Goal: Ask a question

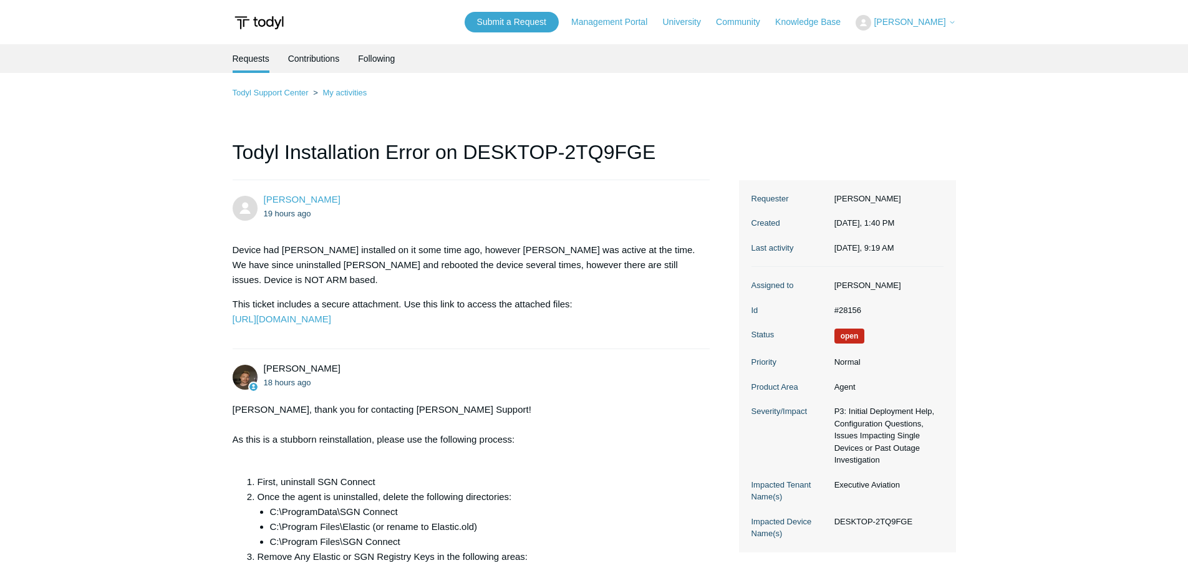
scroll to position [374, 0]
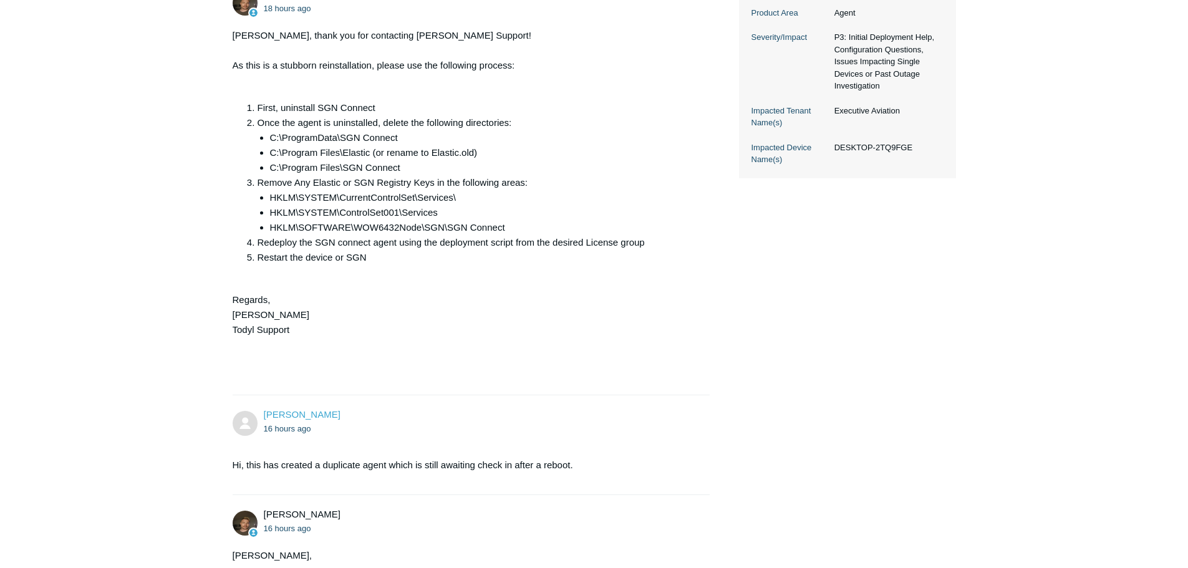
click at [878, 441] on div "Anastasia Campbell 19 hours ago Device had Todyl installed on it some time ago,…" at bounding box center [594, 372] width 723 height 1133
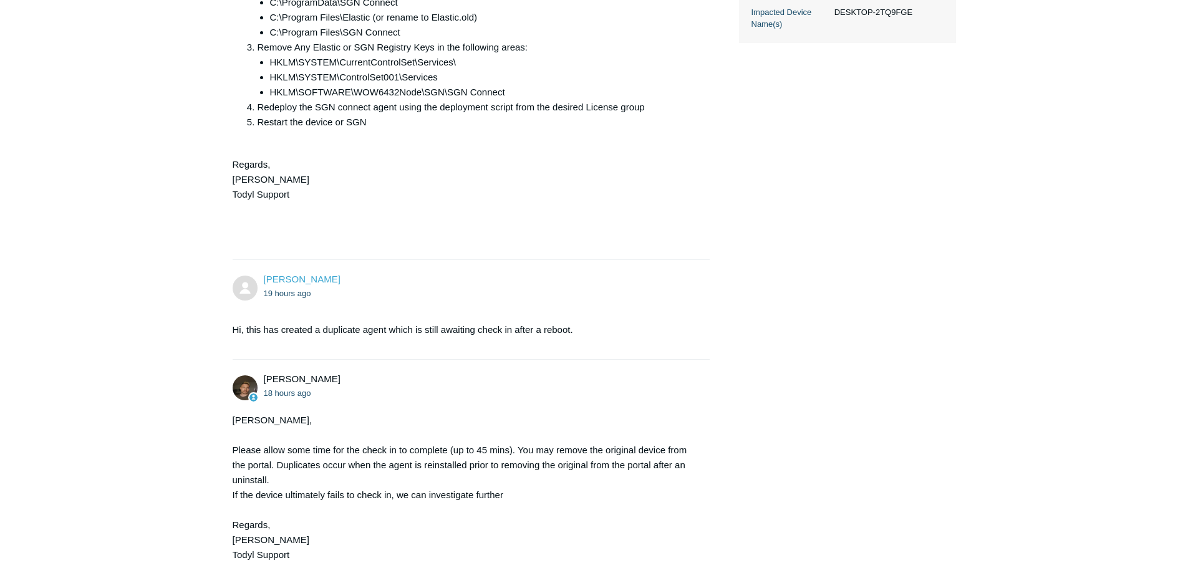
scroll to position [862, 0]
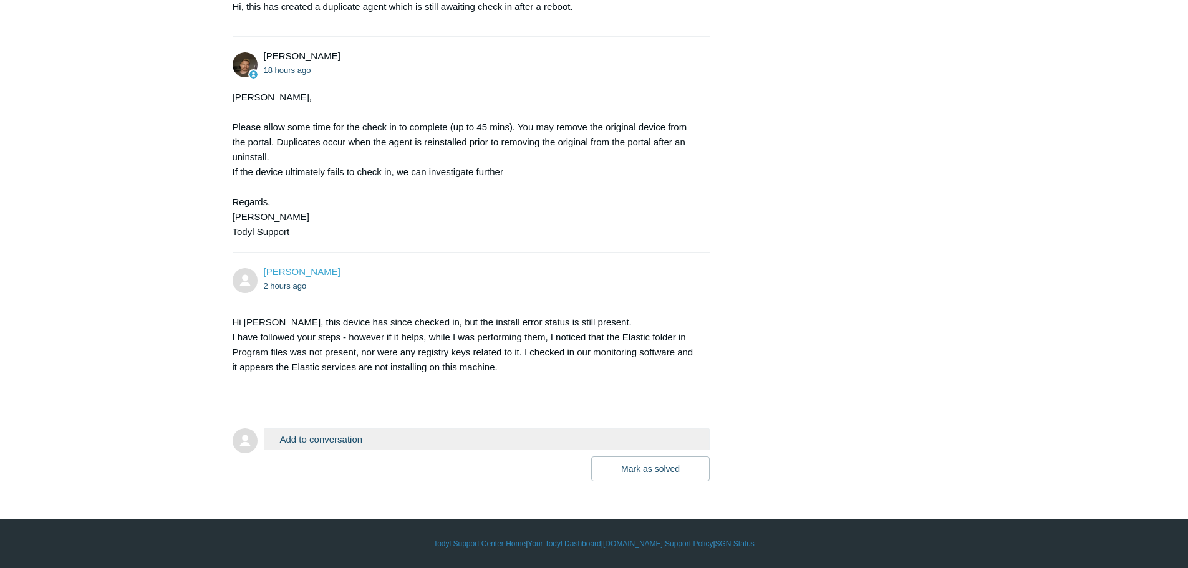
click at [557, 365] on p "Hi [PERSON_NAME], this device has since checked in, but the install error statu…" at bounding box center [465, 345] width 465 height 60
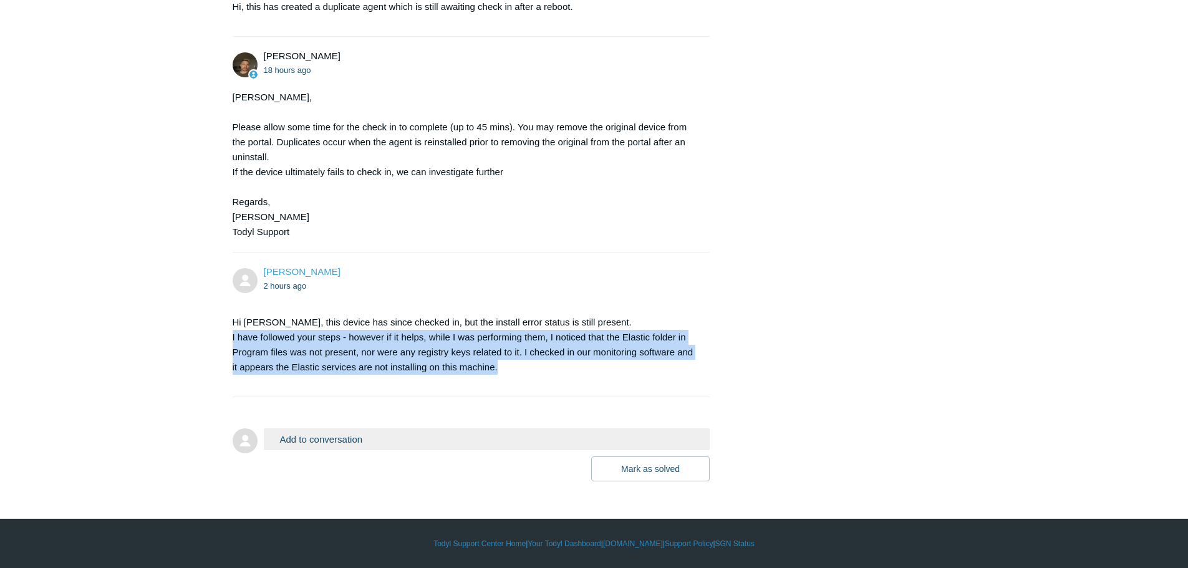
click at [557, 365] on p "Hi [PERSON_NAME], this device has since checked in, but the install error statu…" at bounding box center [465, 345] width 465 height 60
click at [557, 365] on p "Hi Andy, this device has since checked in, but the install error status is stil…" at bounding box center [465, 345] width 465 height 60
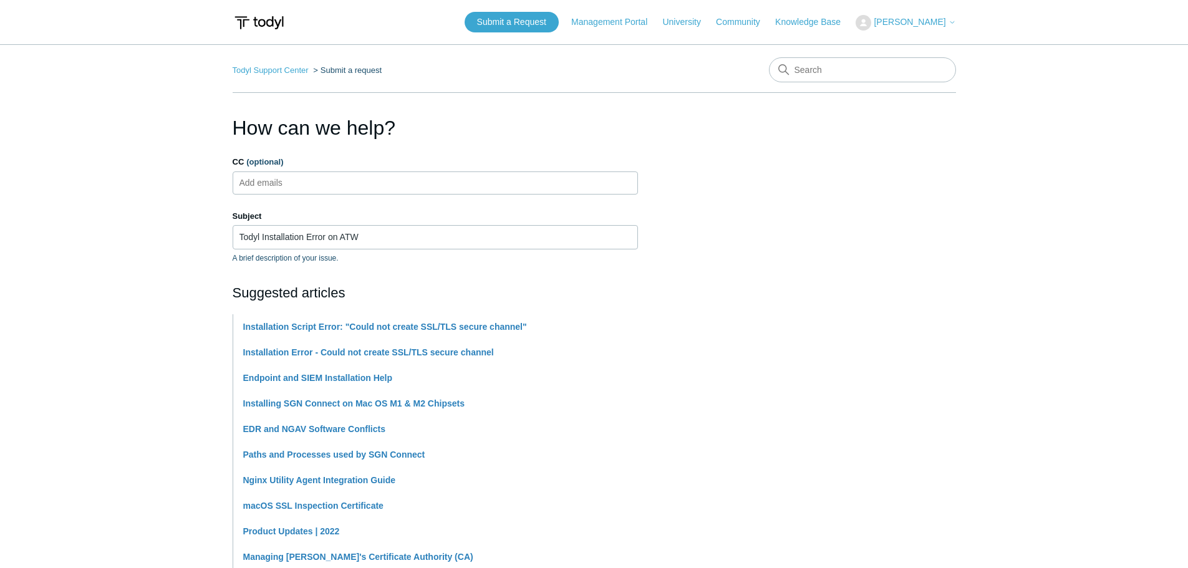
scroll to position [492, 0]
